Goal: Find contact information: Obtain details needed to contact an individual or organization

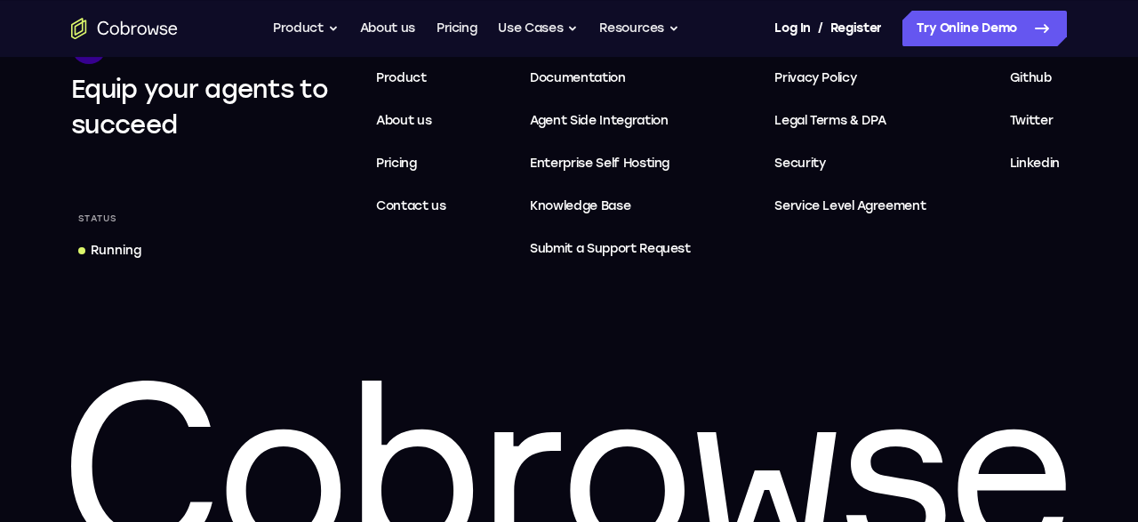
scroll to position [634, 0]
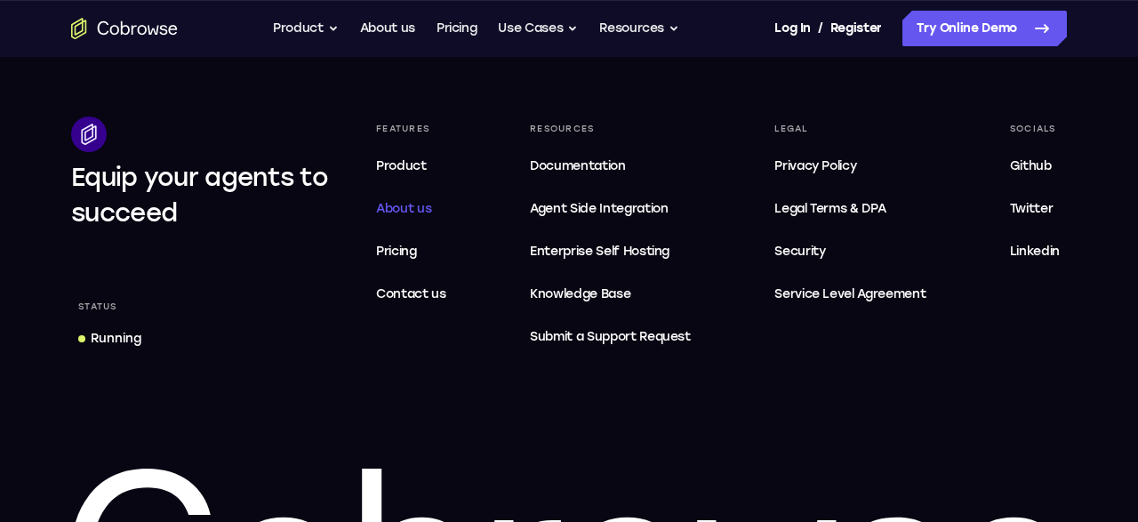
click at [407, 212] on span "About us" at bounding box center [403, 208] width 55 height 15
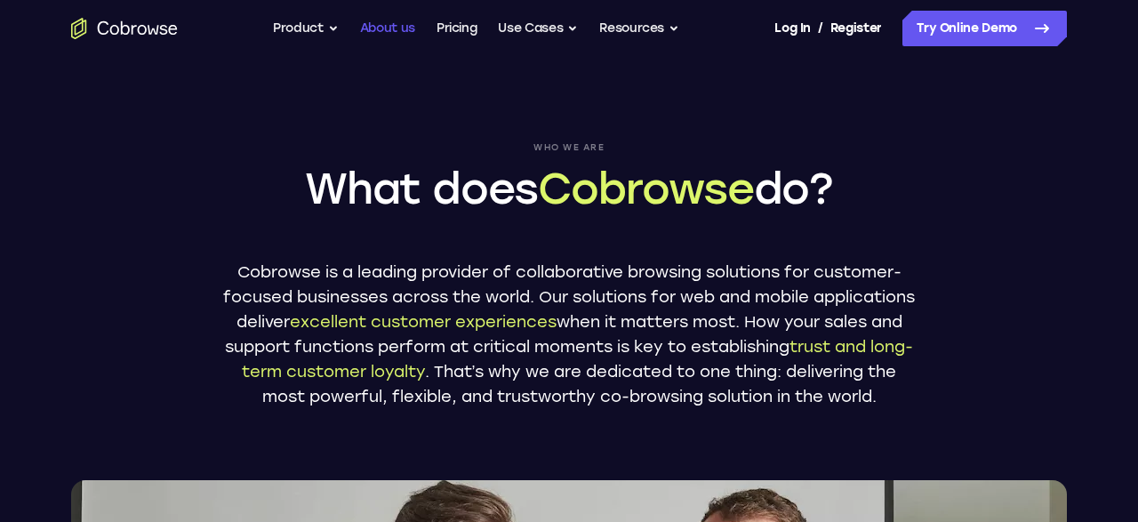
click at [372, 31] on link "About us" at bounding box center [387, 29] width 55 height 36
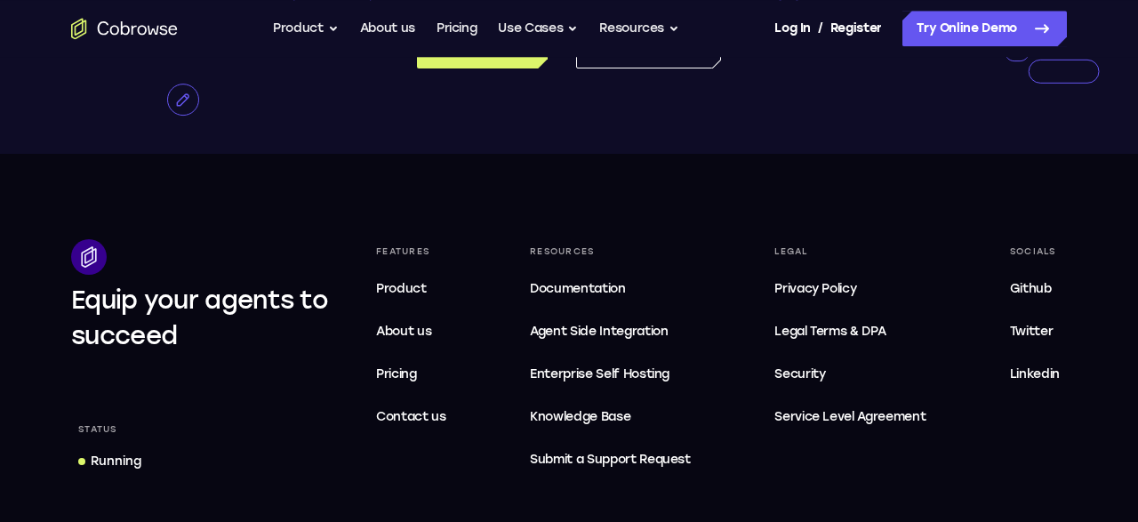
scroll to position [3375, 0]
click at [436, 423] on span "Contact us" at bounding box center [411, 415] width 70 height 15
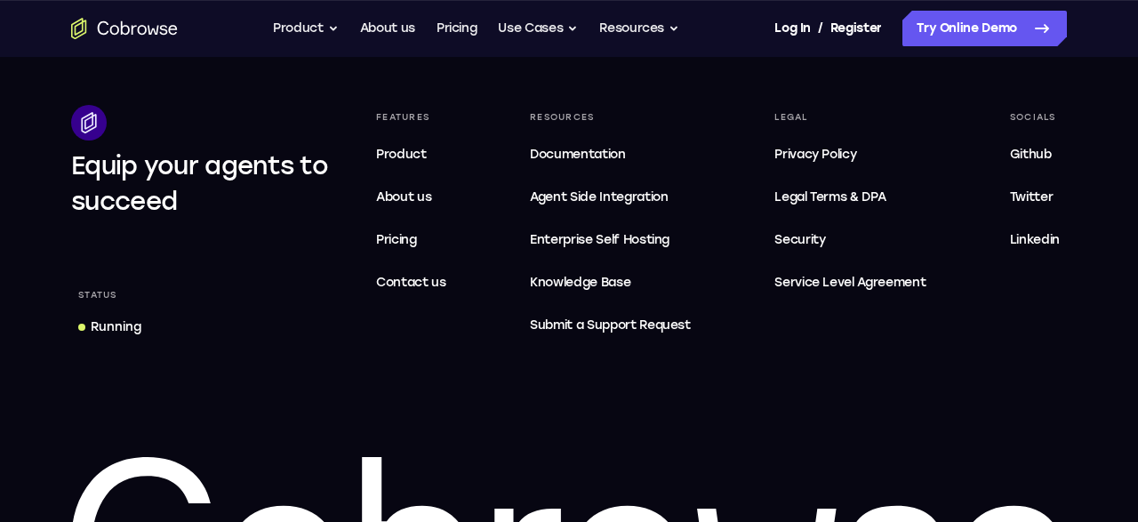
scroll to position [949, 0]
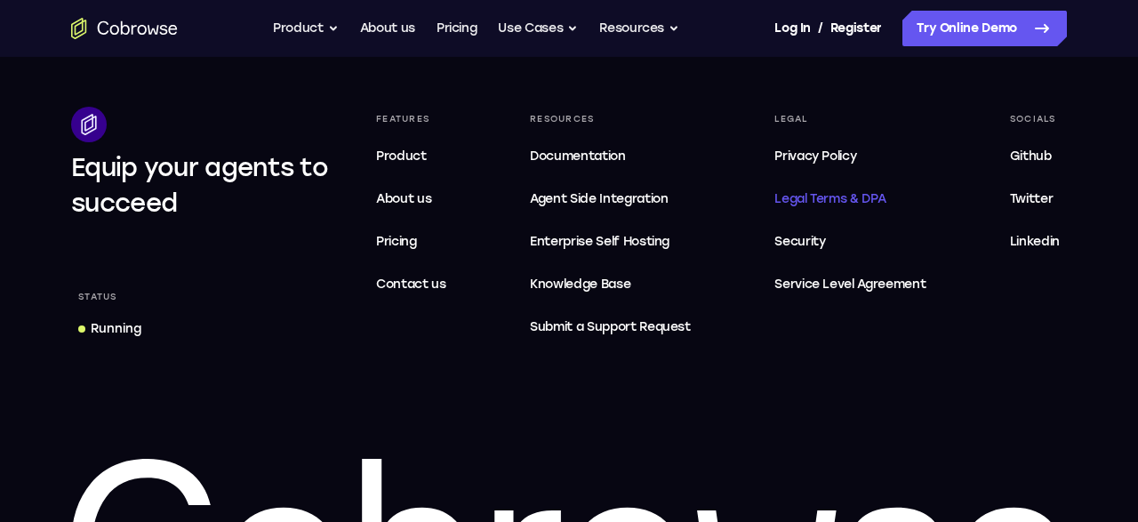
click at [817, 200] on span "Legal Terms & DPA" at bounding box center [829, 198] width 111 height 15
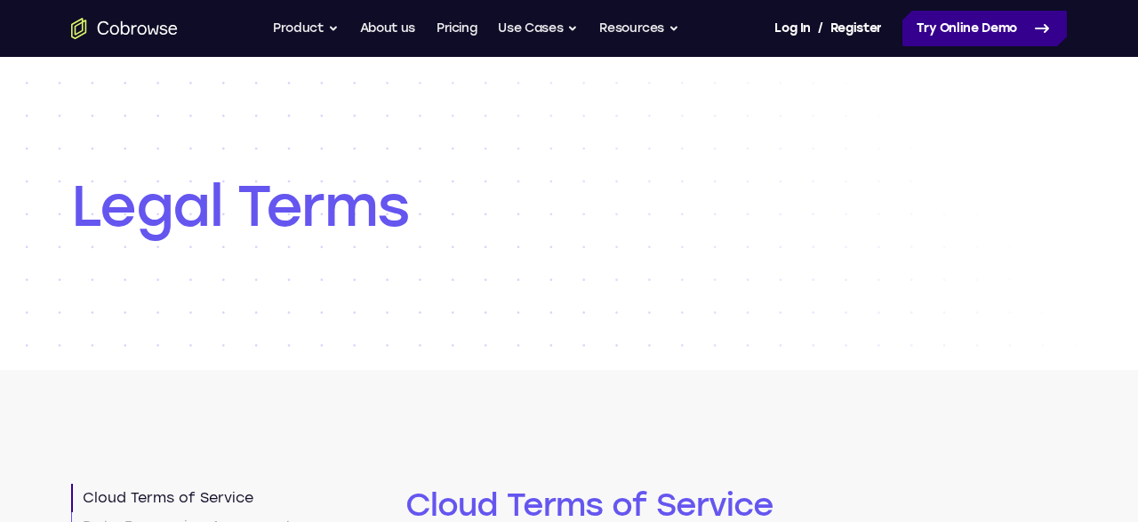
click at [982, 26] on link "Try Online Demo" at bounding box center [984, 29] width 164 height 36
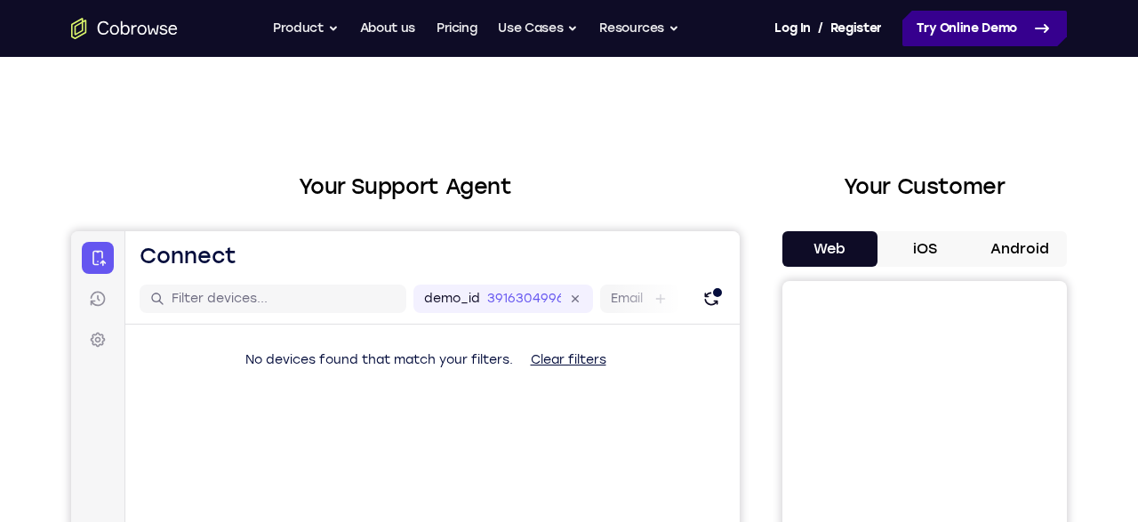
click at [993, 13] on link "Try Online Demo" at bounding box center [984, 29] width 164 height 36
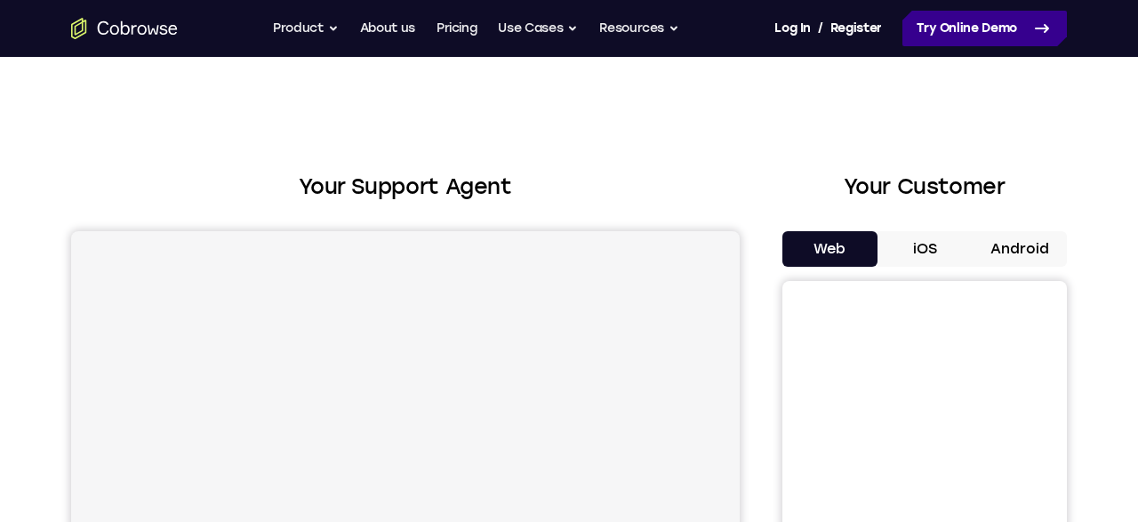
click at [959, 34] on link "Try Online Demo" at bounding box center [984, 29] width 164 height 36
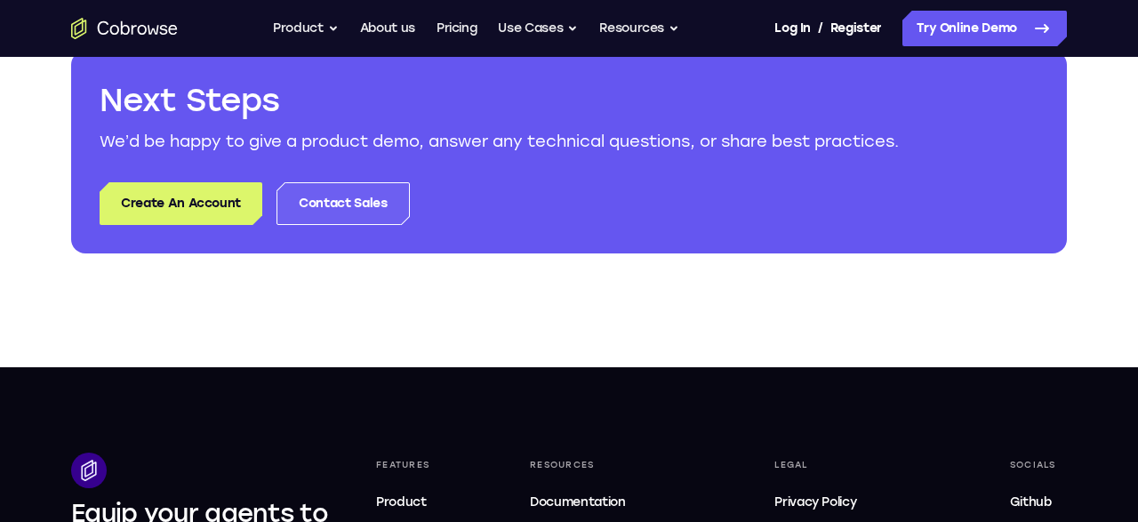
click at [348, 189] on link "Contact Sales" at bounding box center [342, 203] width 132 height 43
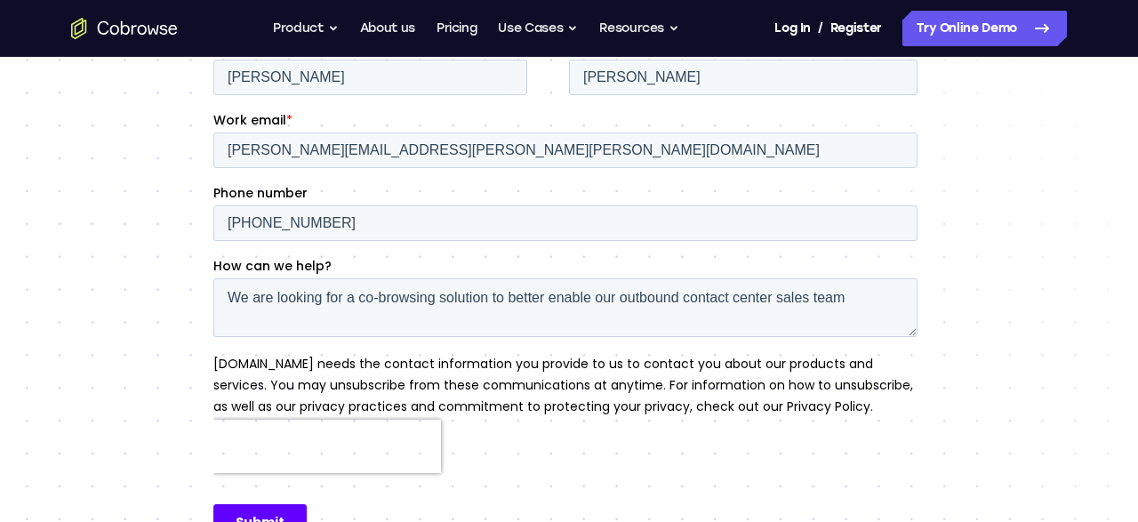
scroll to position [304, 0]
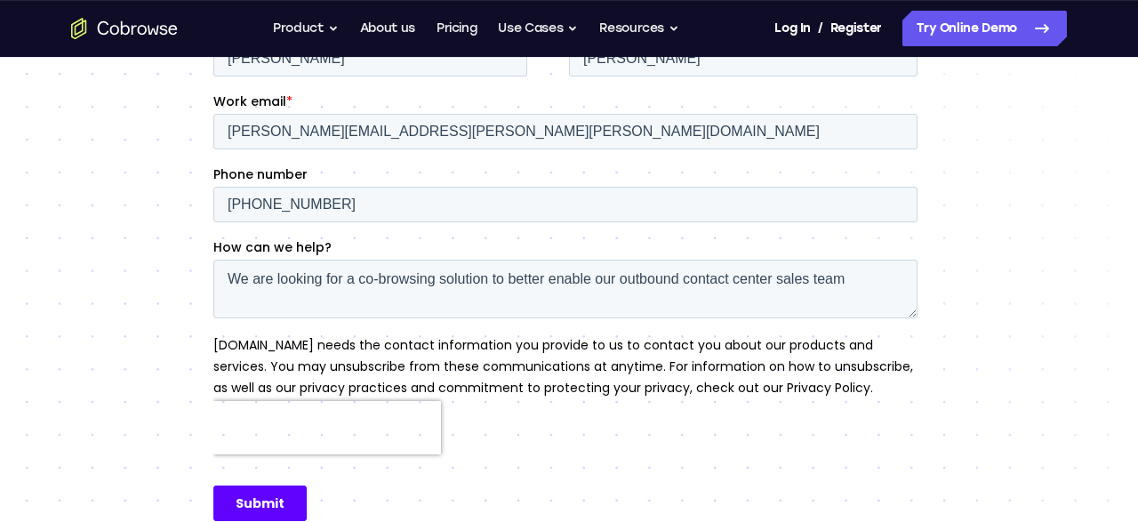
click at [294, 490] on input "Submit" at bounding box center [259, 503] width 93 height 36
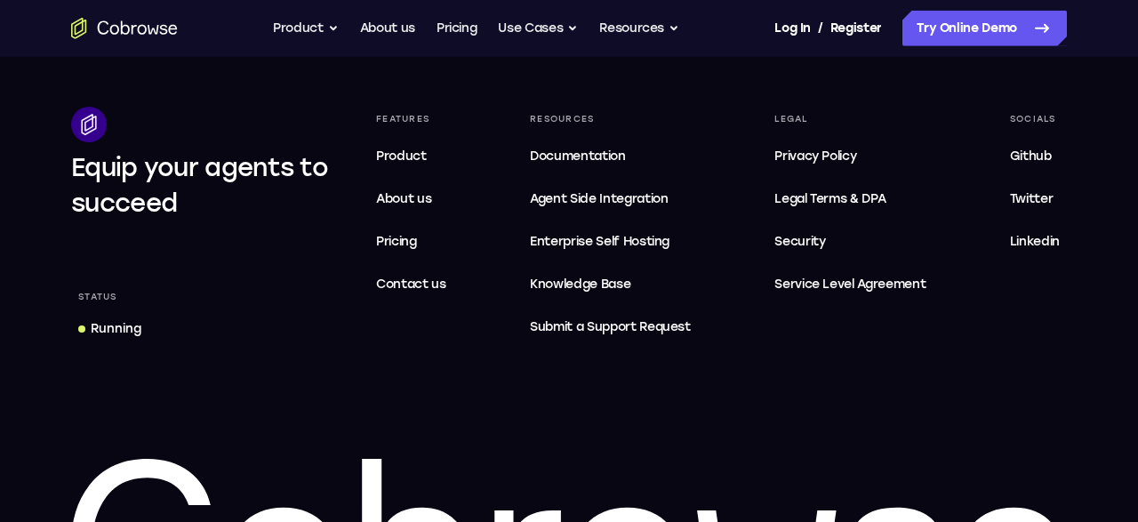
scroll to position [839, 0]
